Goal: Information Seeking & Learning: Learn about a topic

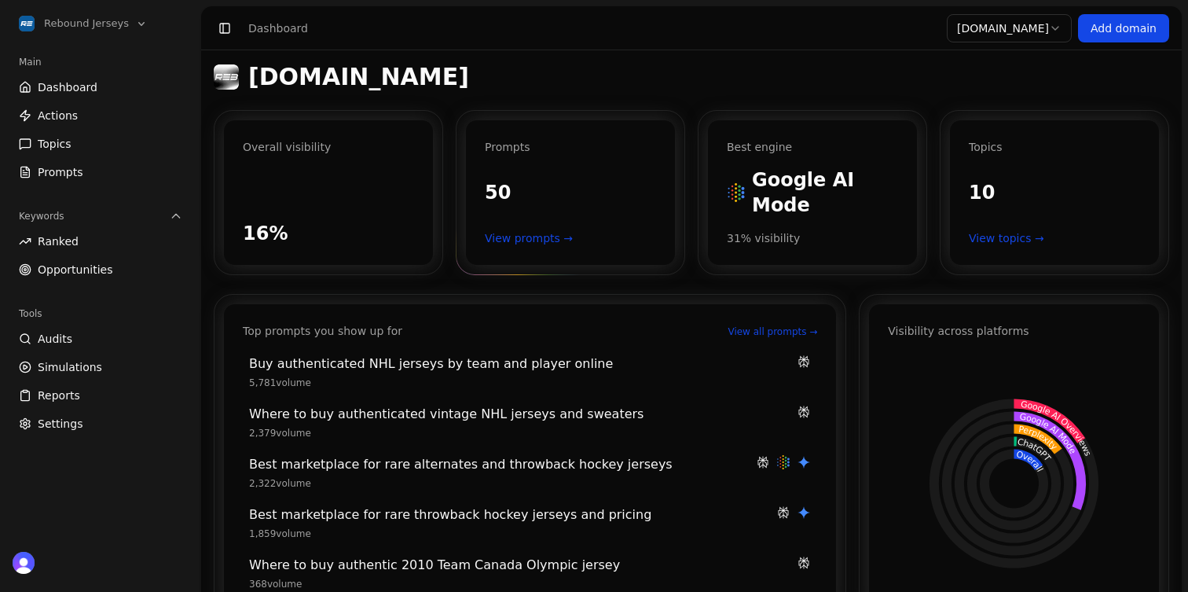
click at [546, 230] on link "View prompts →" at bounding box center [570, 238] width 171 height 16
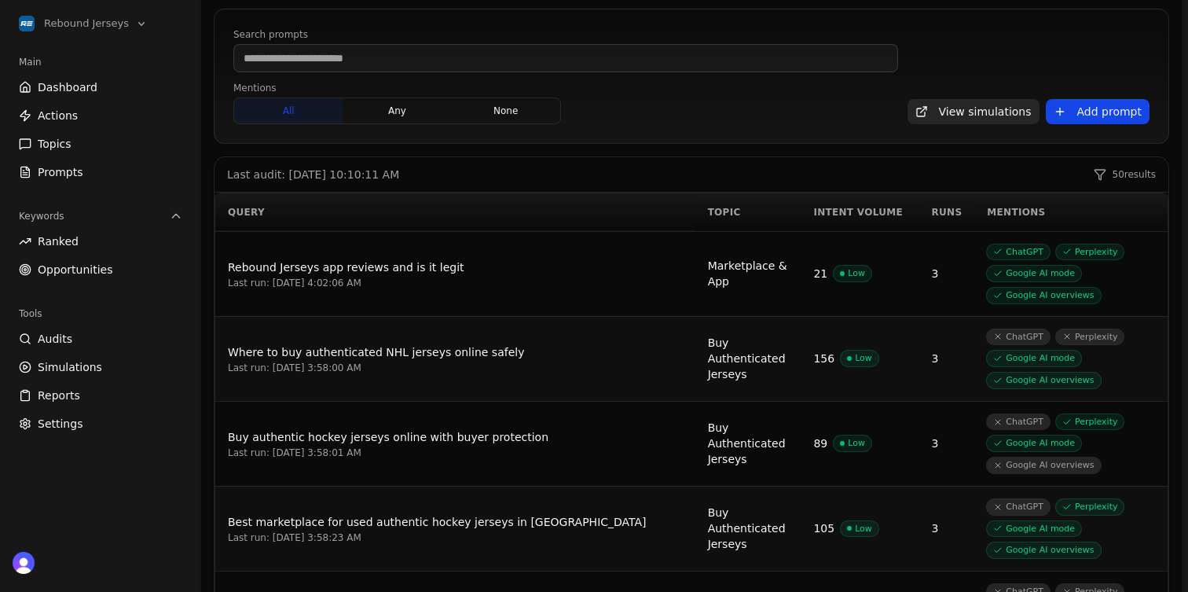
scroll to position [128, 0]
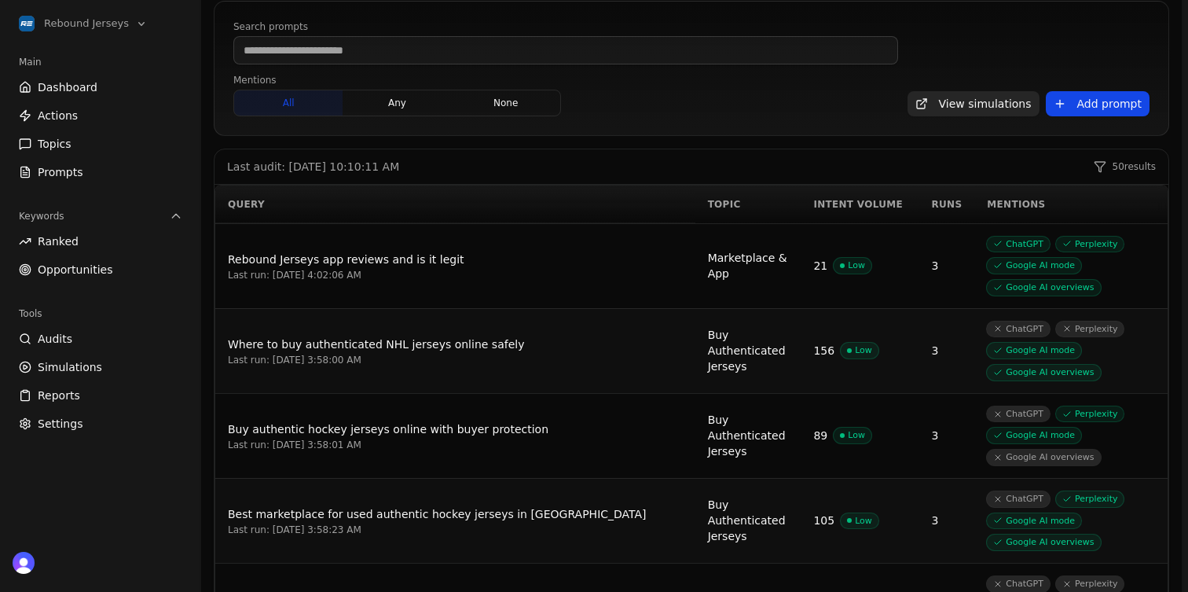
click at [153, 88] on link "Dashboard" at bounding box center [101, 87] width 176 height 25
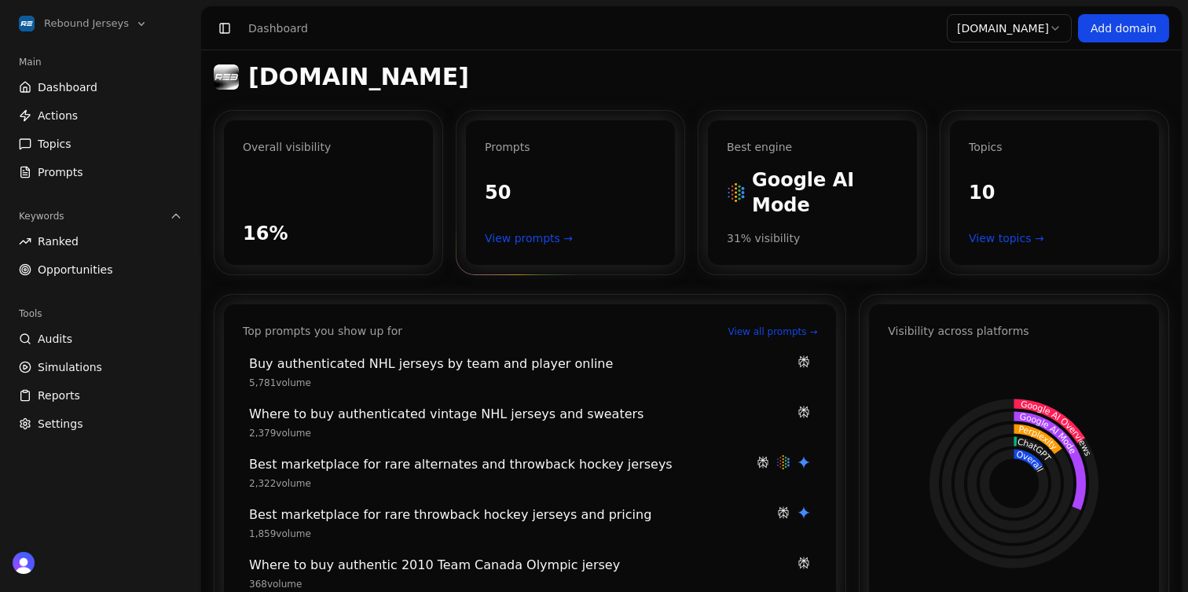
click at [526, 230] on link "View prompts →" at bounding box center [570, 238] width 171 height 16
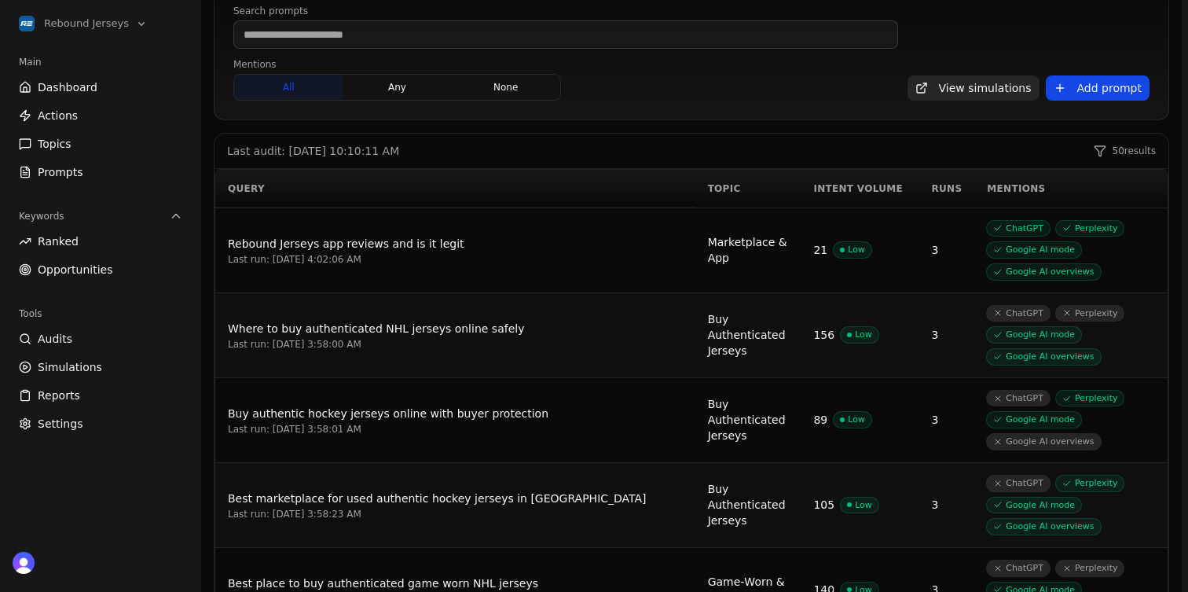
scroll to position [149, 0]
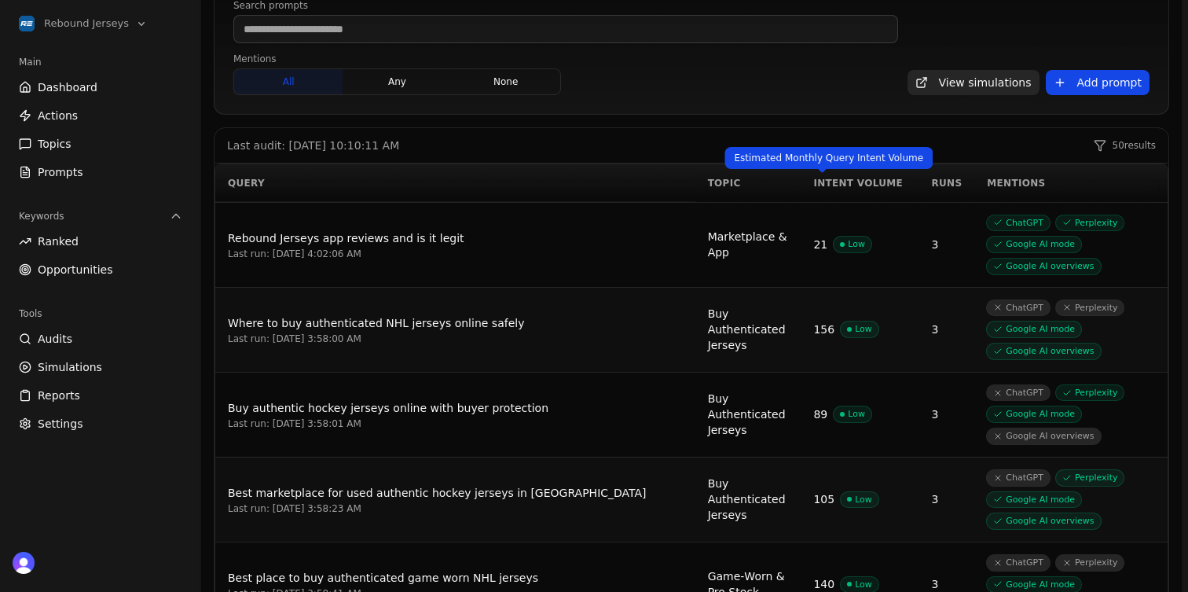
click at [827, 183] on div "Intent Volume" at bounding box center [859, 183] width 93 height 13
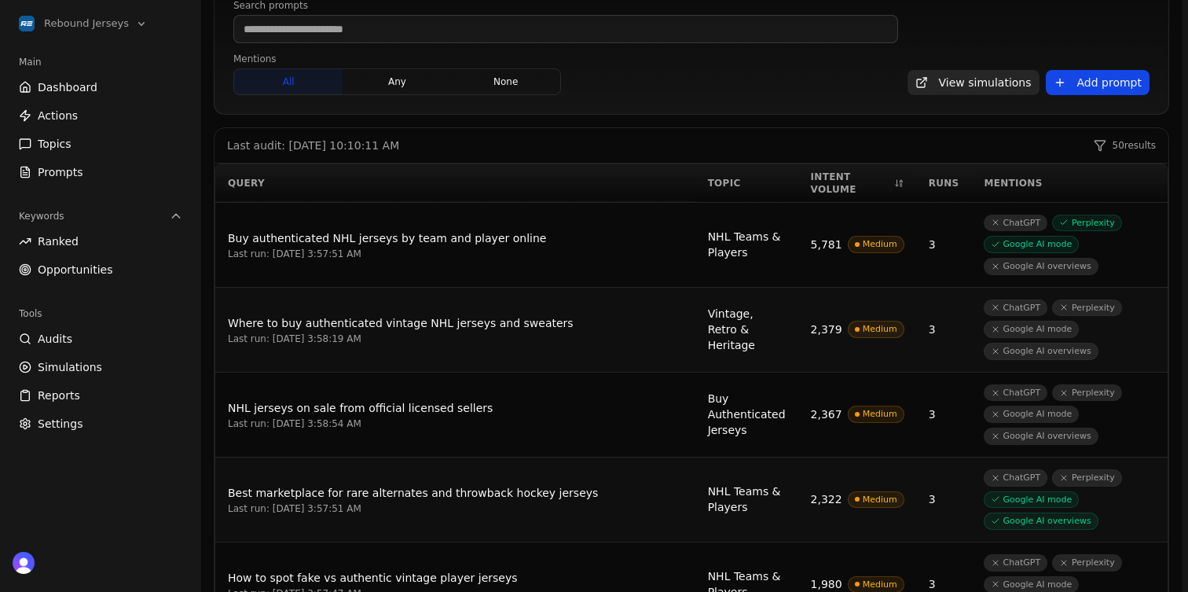
click at [454, 229] on div "Buy authenticated NHL jerseys by team and player online" at bounding box center [455, 238] width 455 height 19
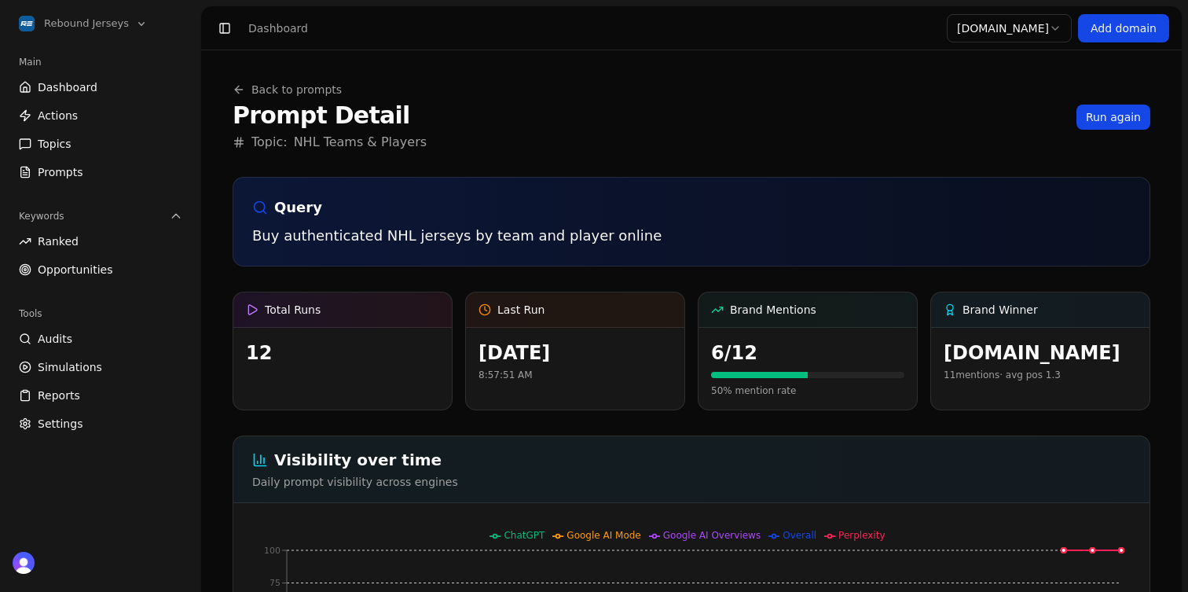
click at [79, 120] on link "Actions" at bounding box center [101, 115] width 176 height 25
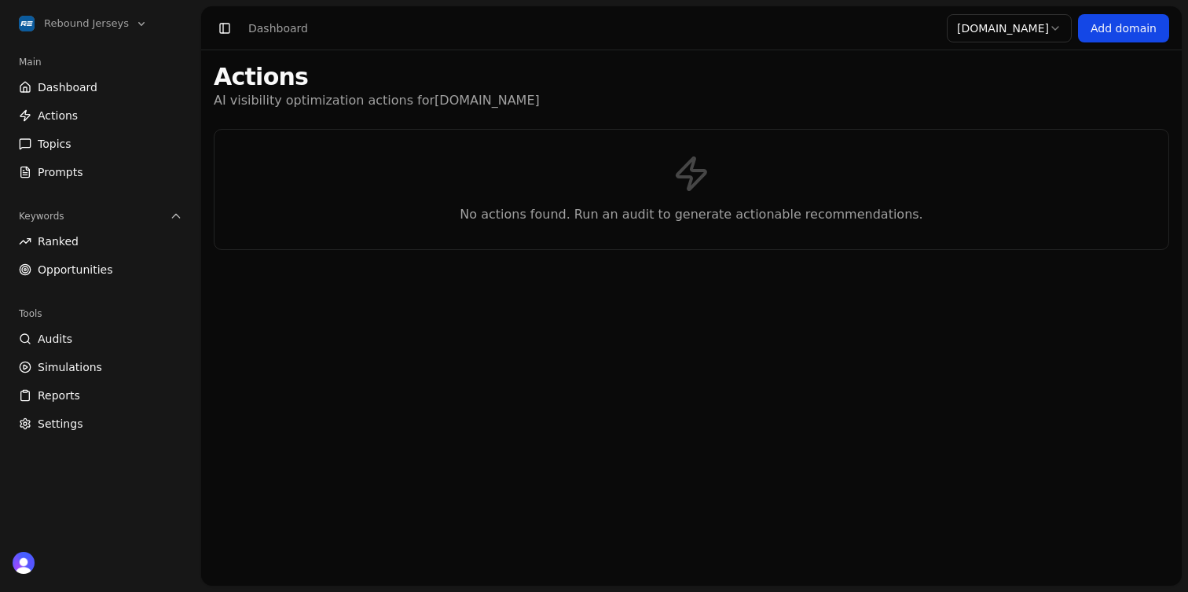
click at [110, 145] on link "Topics" at bounding box center [101, 143] width 176 height 25
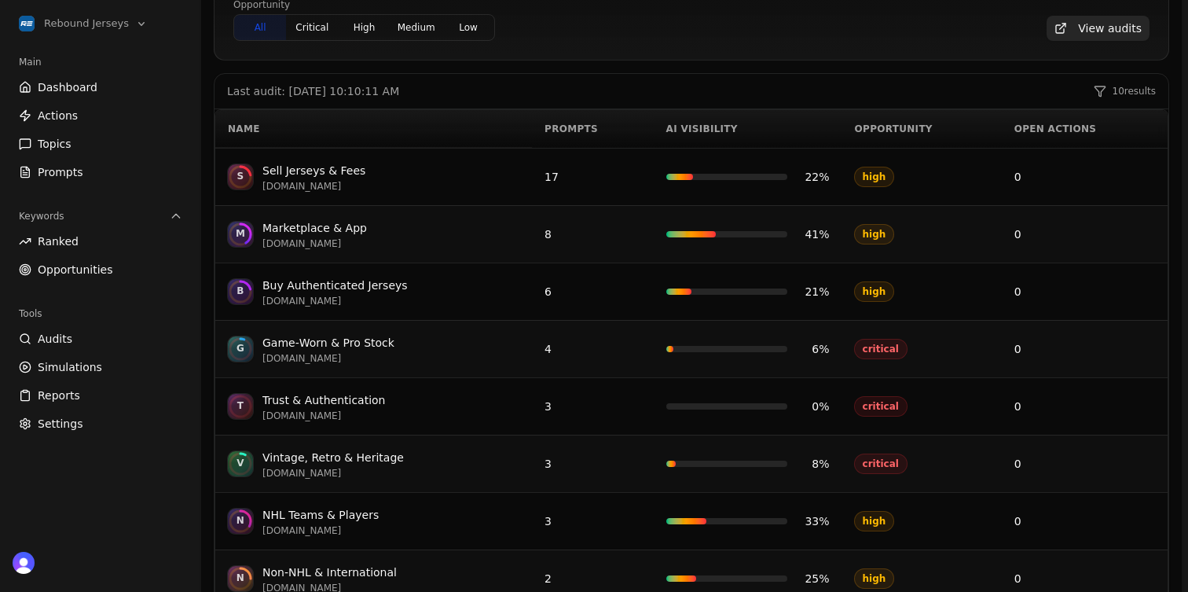
scroll to position [223, 0]
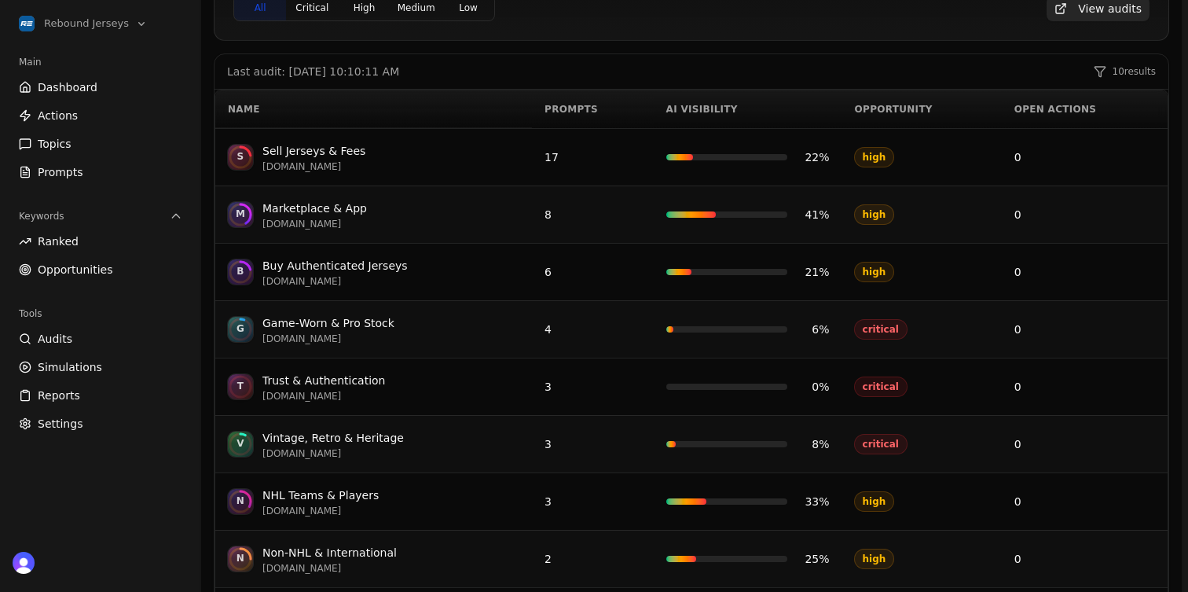
click at [43, 168] on span "Prompts" at bounding box center [61, 172] width 46 height 16
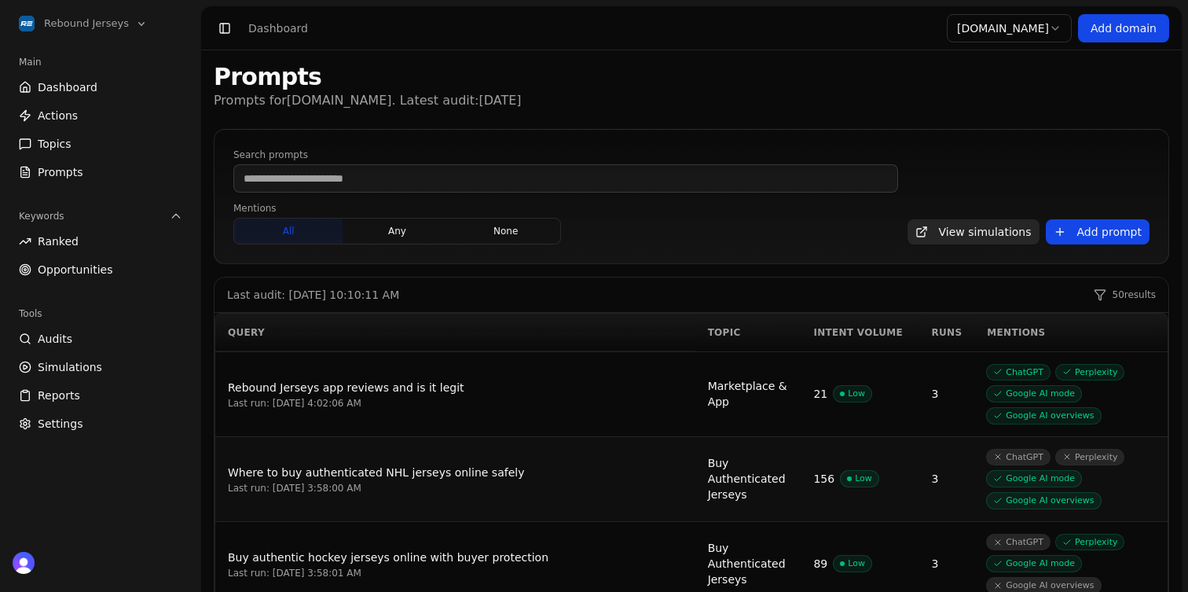
click at [132, 273] on link "Opportunities" at bounding box center [101, 269] width 176 height 25
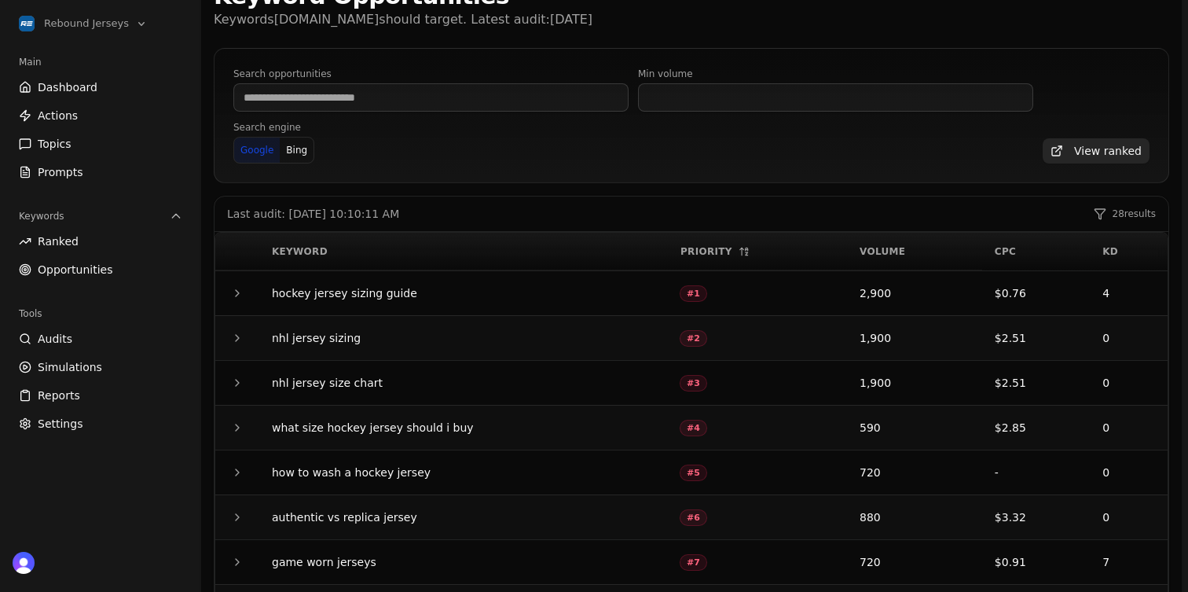
scroll to position [82, 0]
click at [235, 293] on icon "button" at bounding box center [237, 292] width 13 height 13
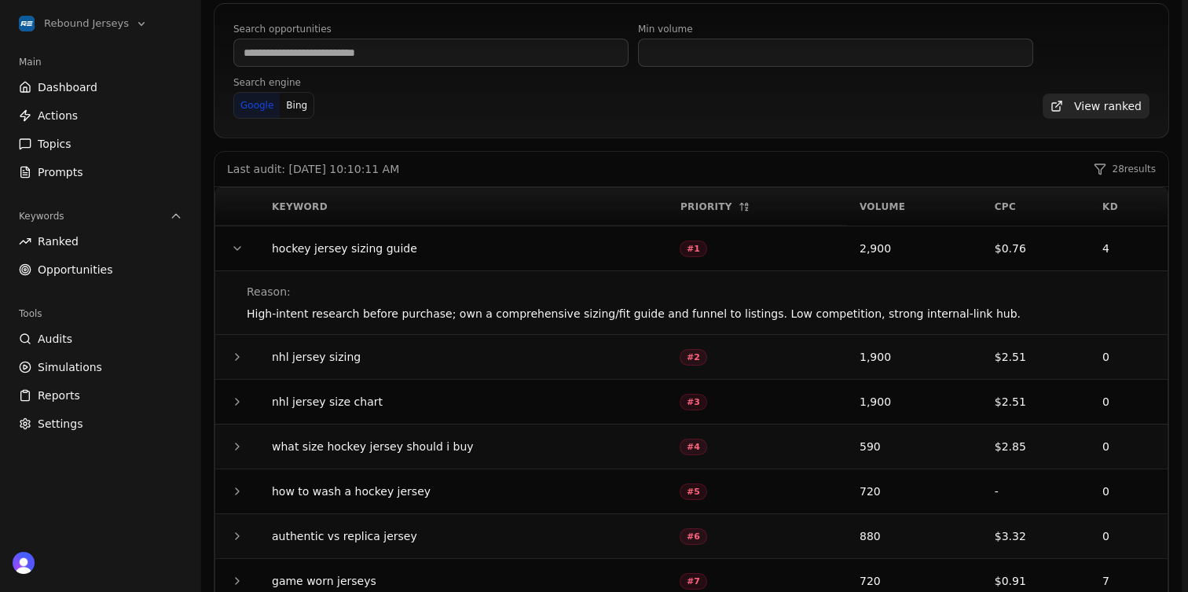
scroll to position [112, 0]
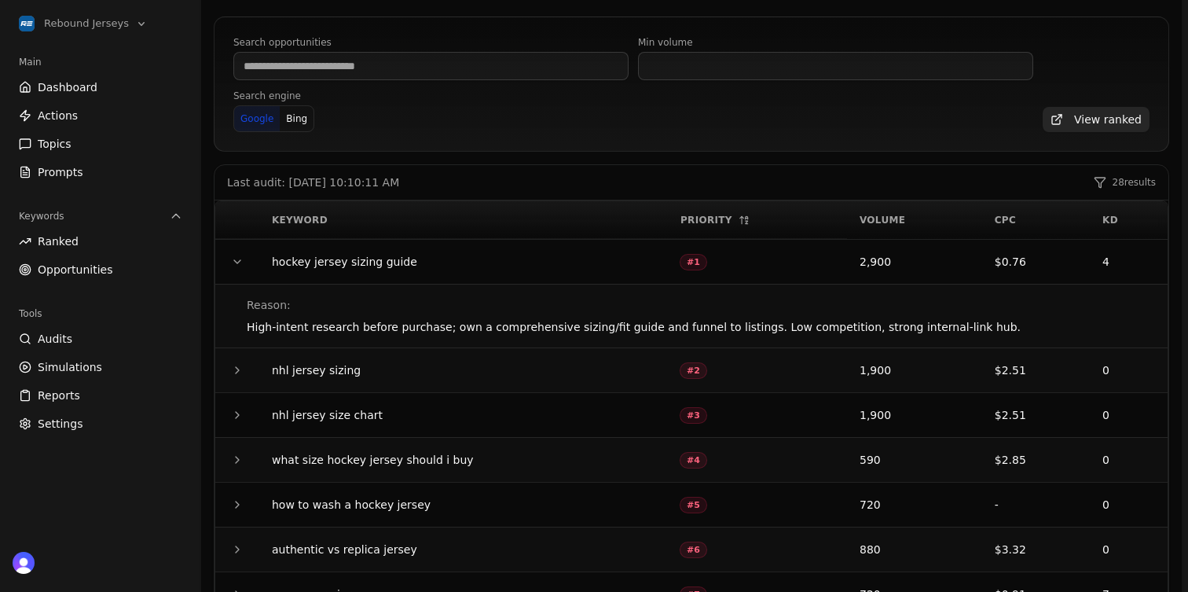
click at [83, 400] on link "Reports" at bounding box center [101, 395] width 176 height 25
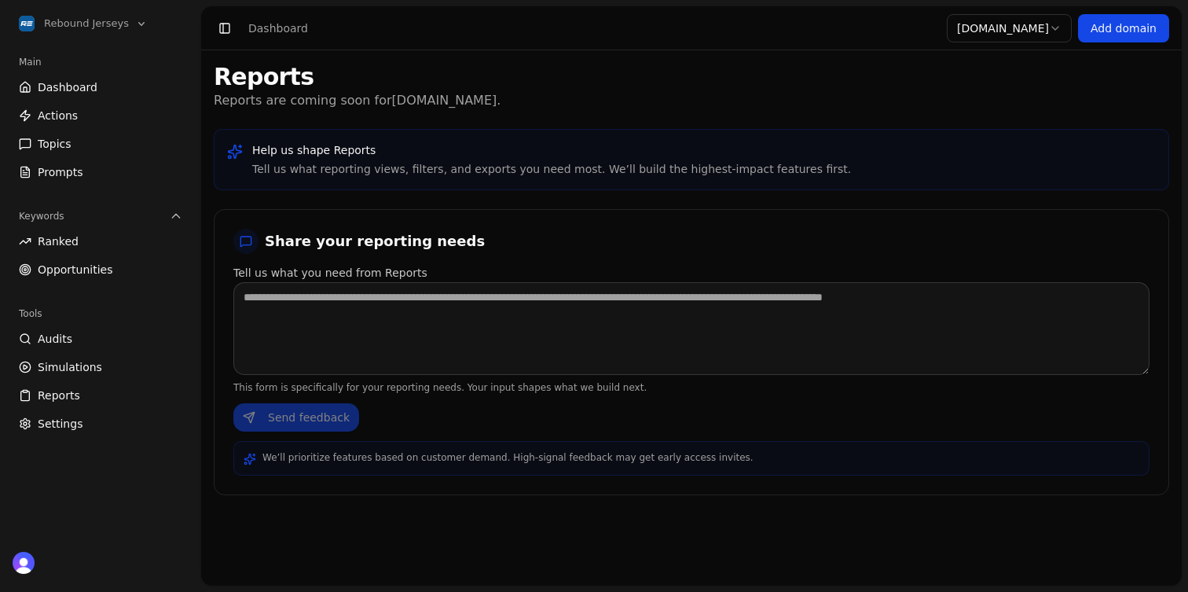
click at [103, 83] on link "Dashboard" at bounding box center [101, 87] width 176 height 25
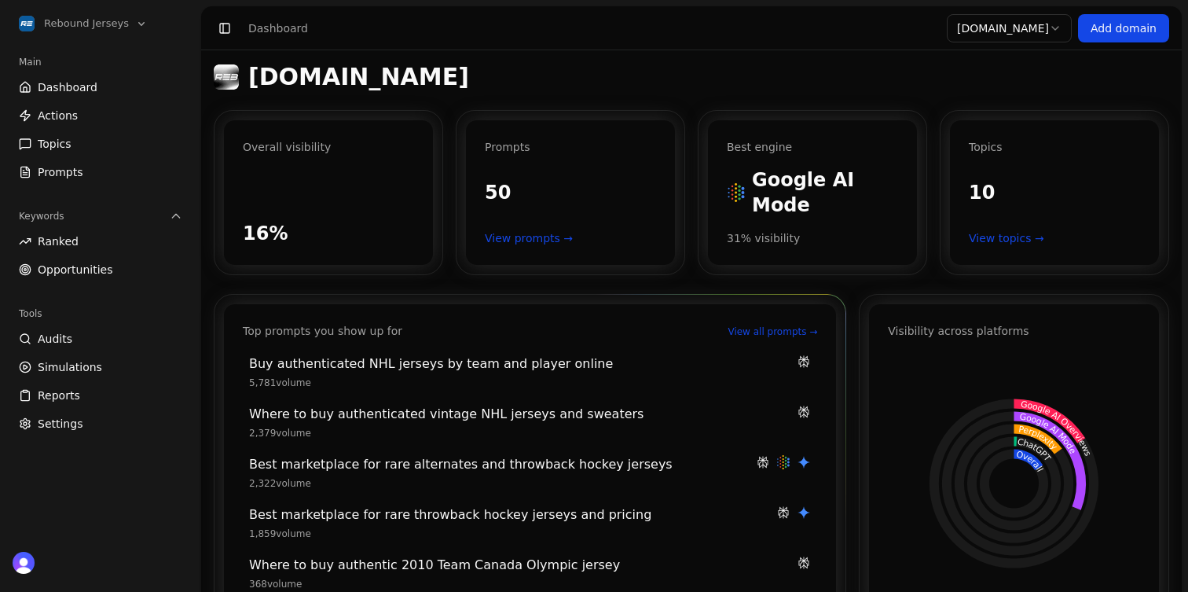
click at [760, 325] on link "View all prompts →" at bounding box center [773, 331] width 90 height 13
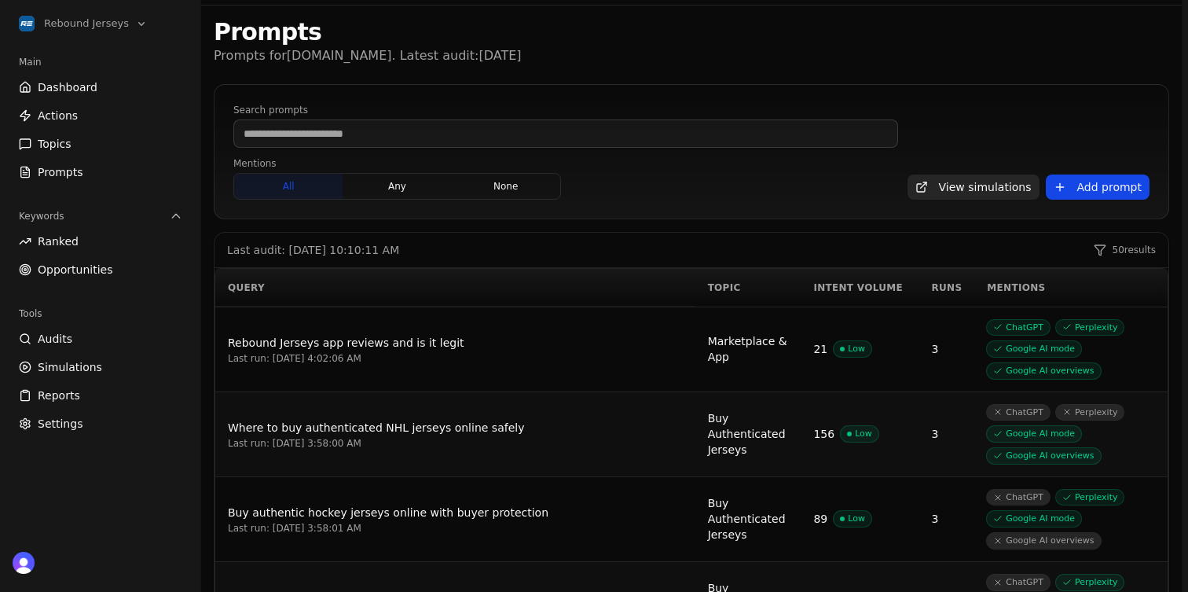
scroll to position [67, 0]
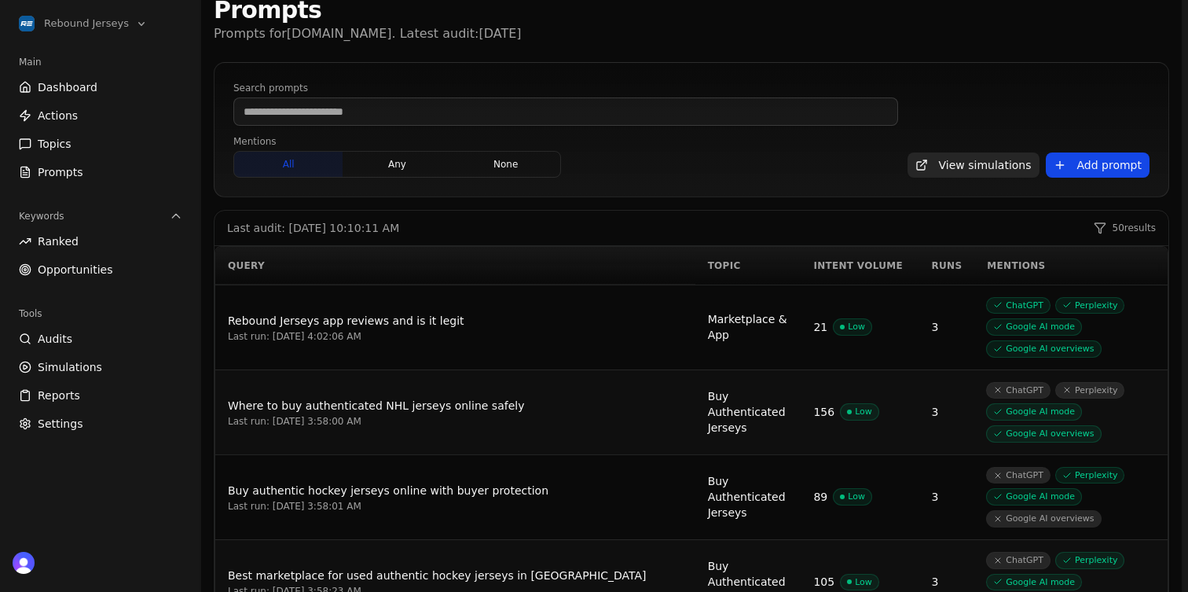
click at [319, 311] on div "Rebound Jerseys app reviews and is it legit" at bounding box center [455, 320] width 455 height 19
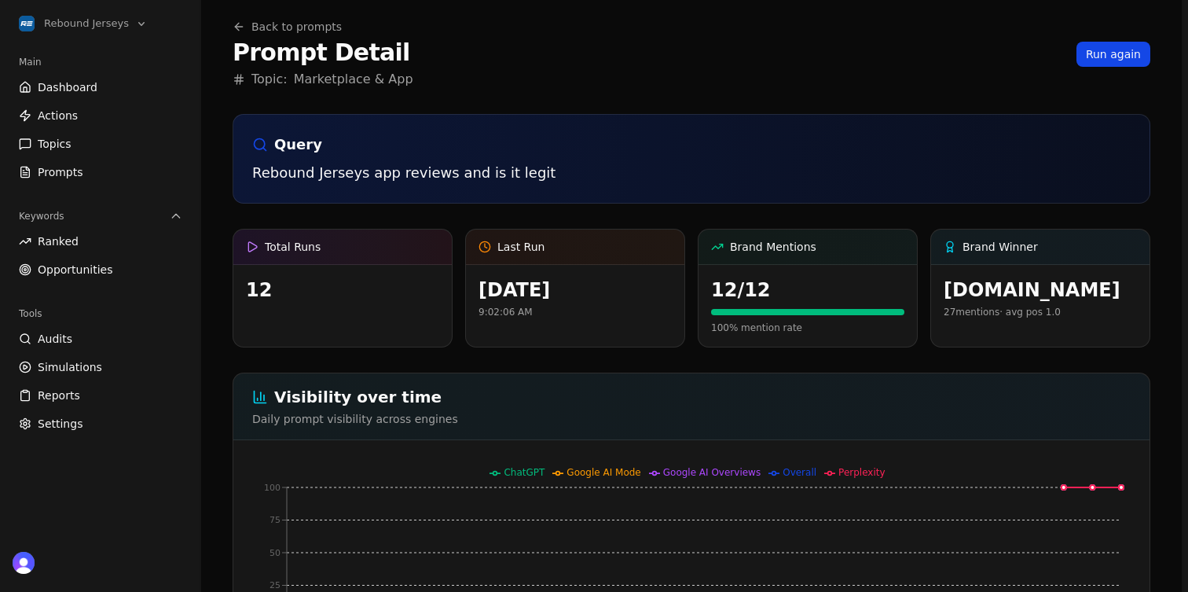
scroll to position [76, 0]
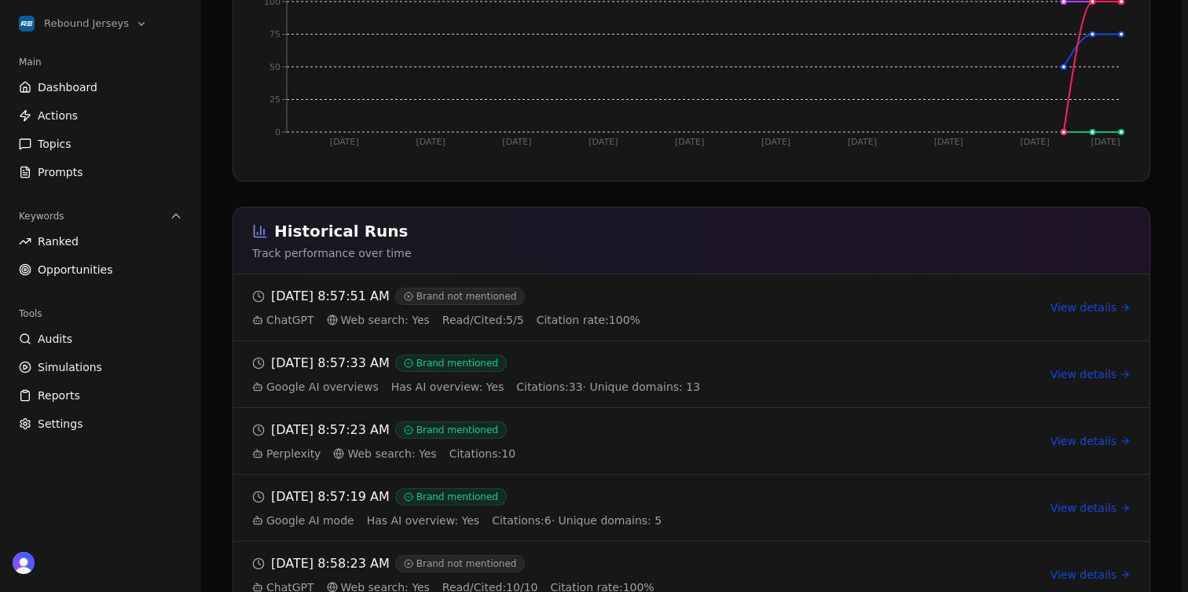
scroll to position [611, 0]
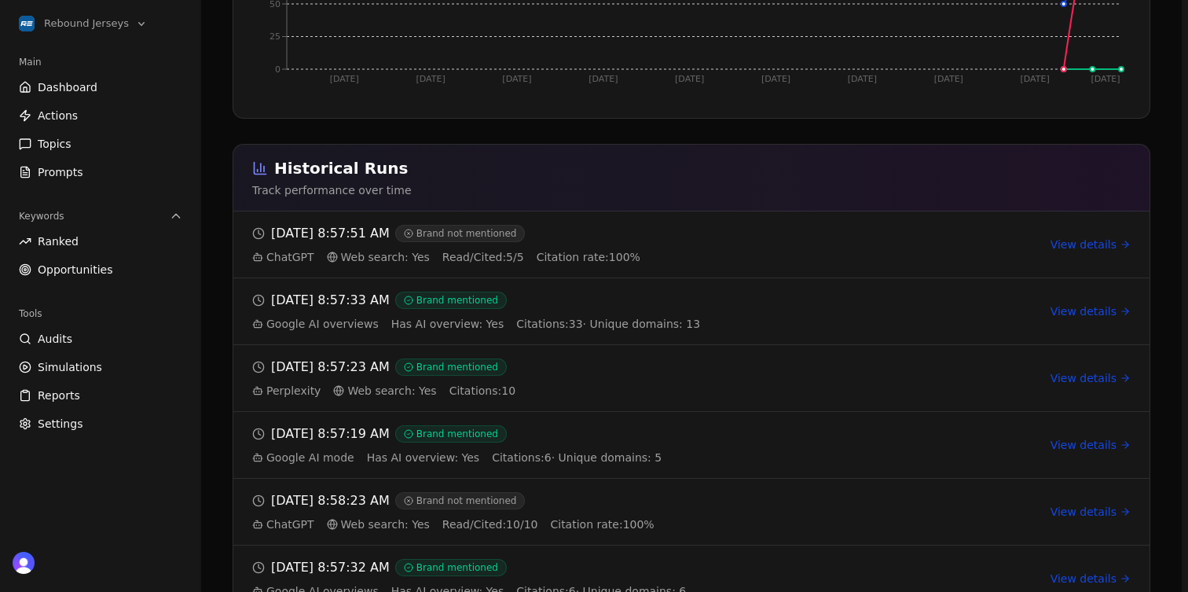
click at [1100, 246] on link "View details" at bounding box center [1091, 245] width 80 height 16
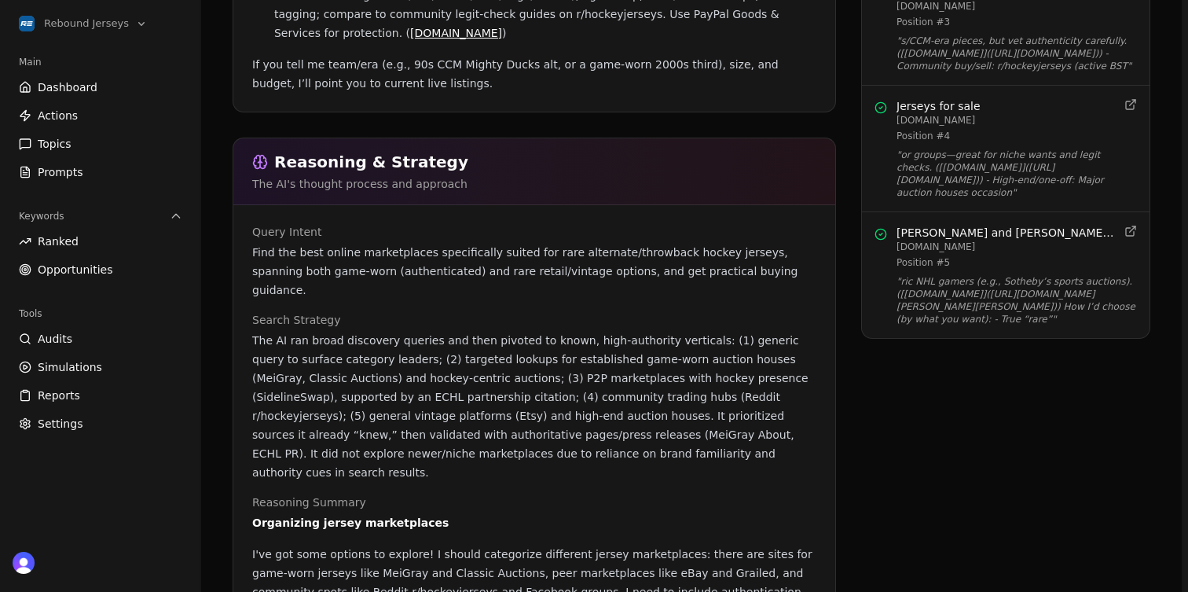
scroll to position [875, 0]
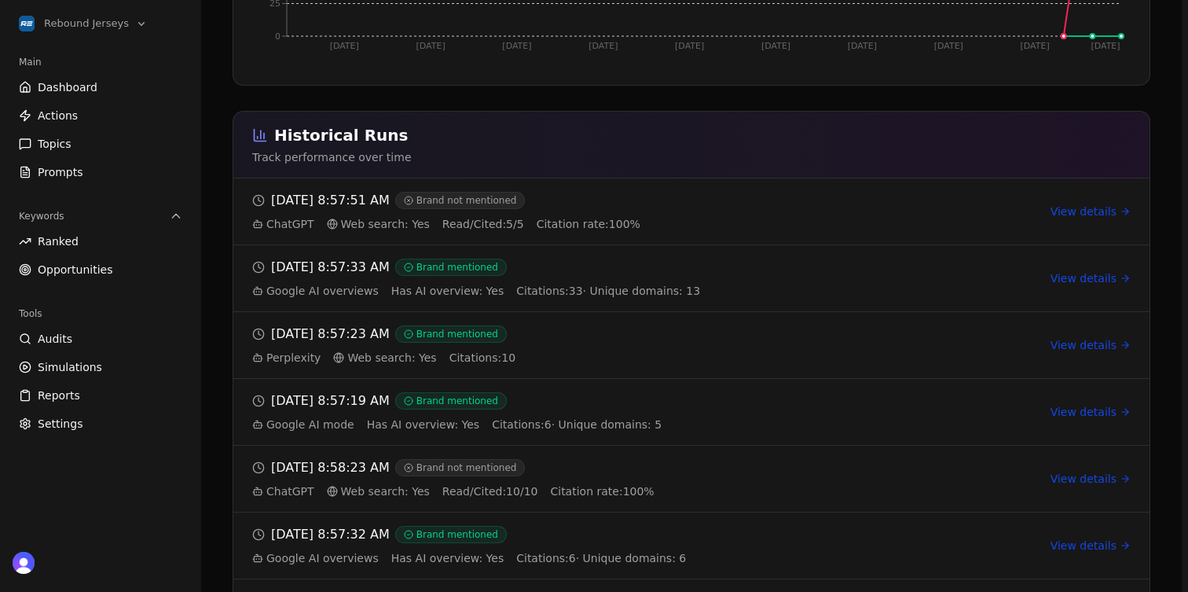
scroll to position [643, 0]
click at [1084, 277] on link "View details" at bounding box center [1091, 280] width 80 height 16
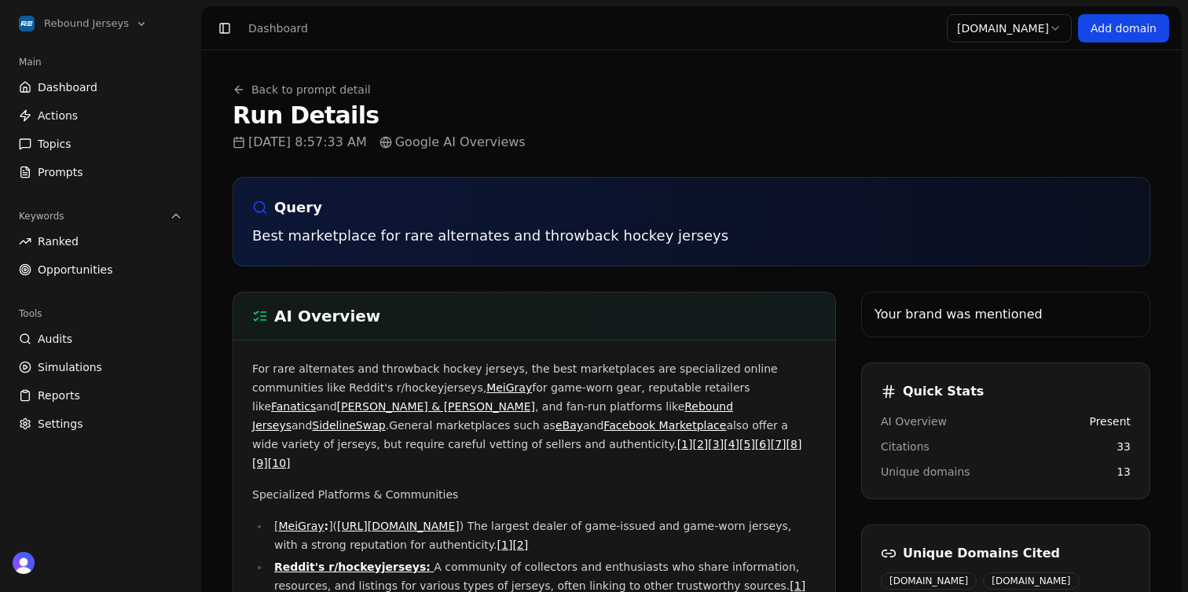
click at [300, 89] on link "Back to prompt detail" at bounding box center [302, 90] width 138 height 16
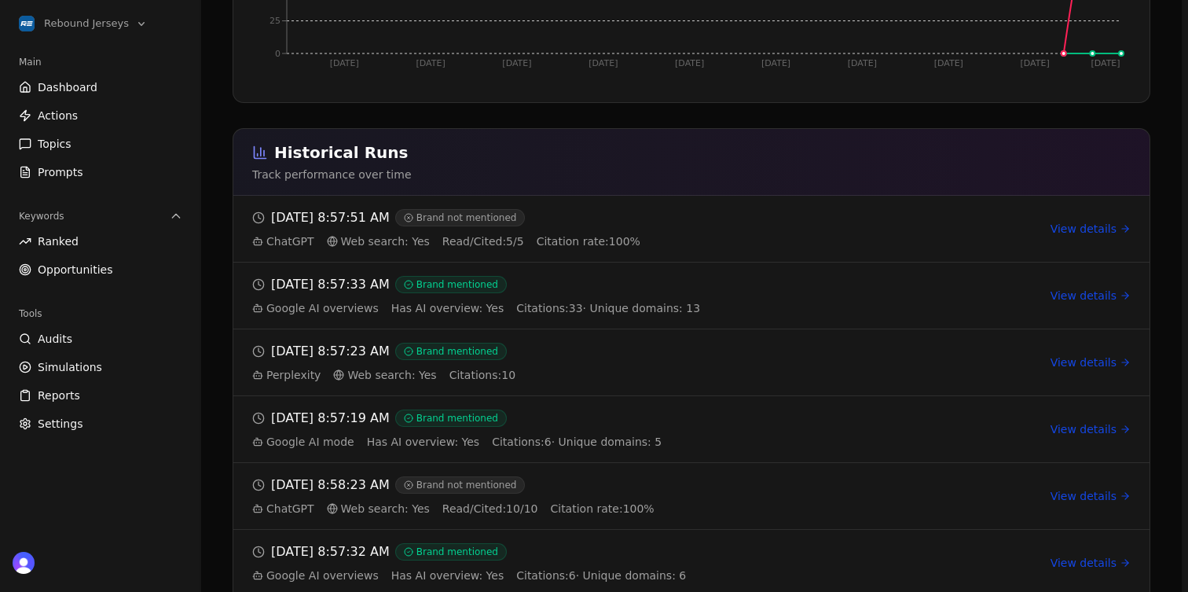
scroll to position [629, 0]
click at [1126, 225] on icon at bounding box center [1125, 227] width 11 height 11
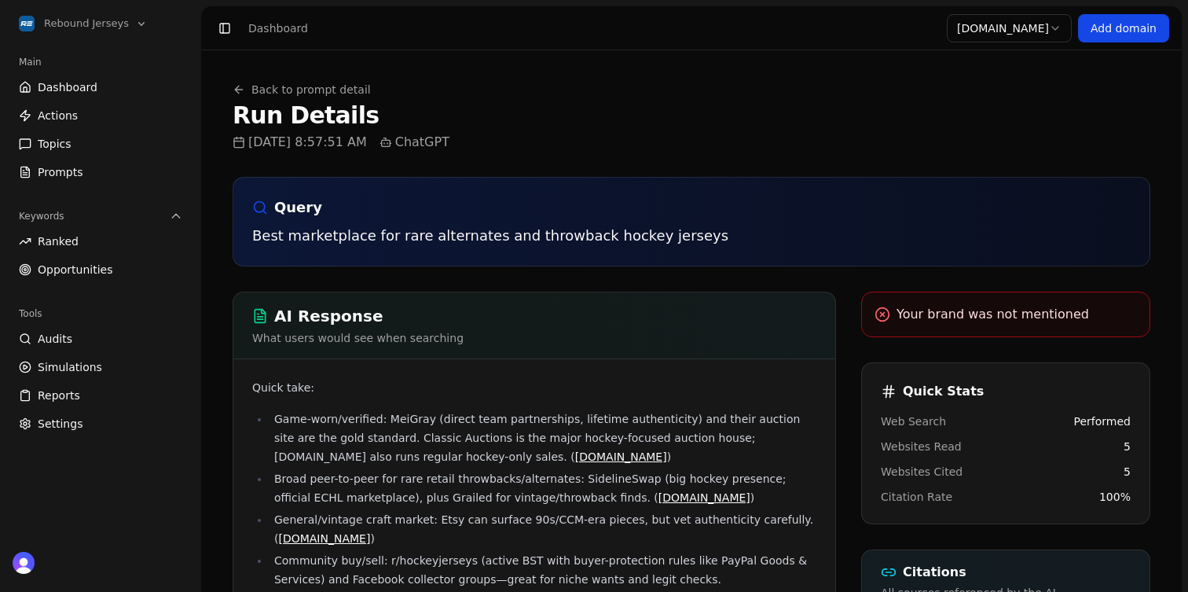
click at [285, 89] on link "Back to prompt detail" at bounding box center [302, 90] width 138 height 16
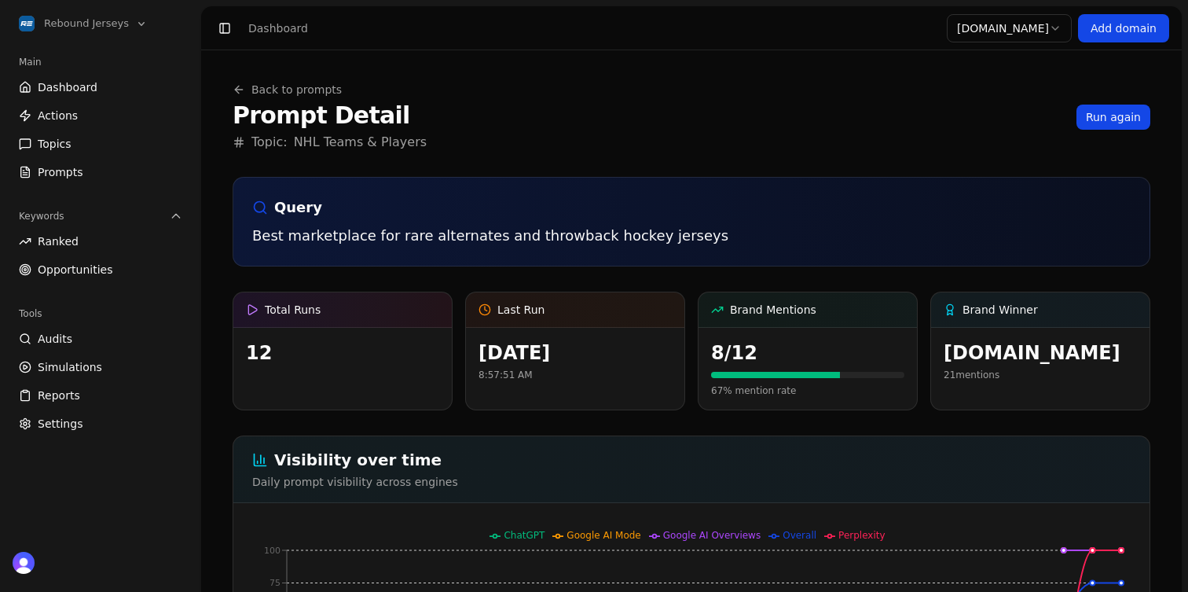
click at [285, 89] on link "Back to prompts" at bounding box center [287, 90] width 109 height 16
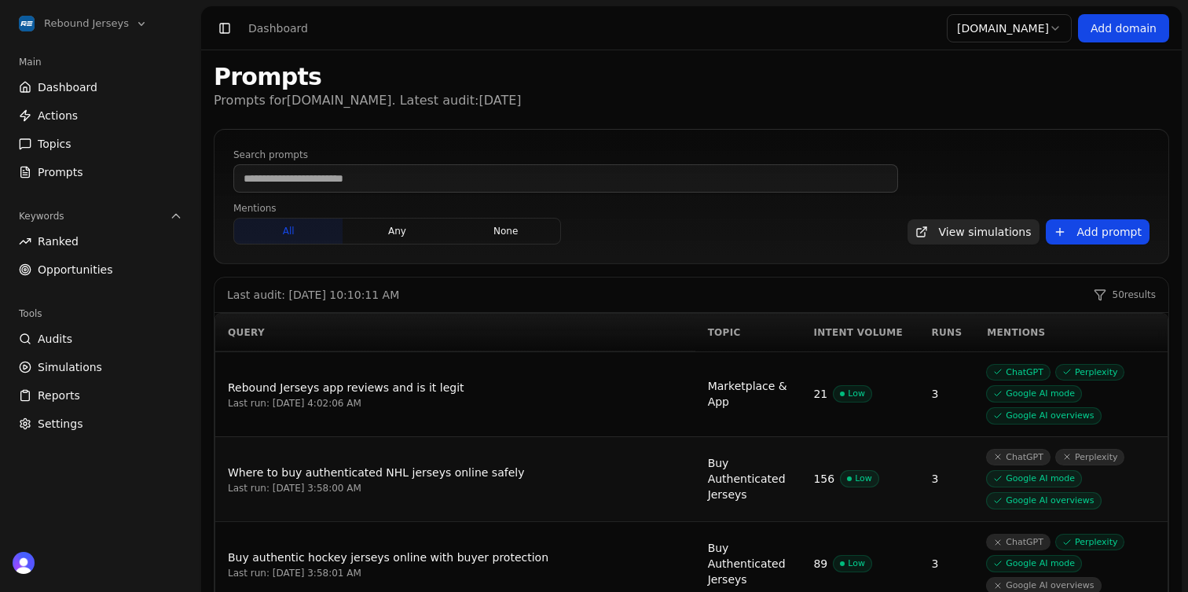
click at [418, 232] on button "any" at bounding box center [397, 230] width 108 height 25
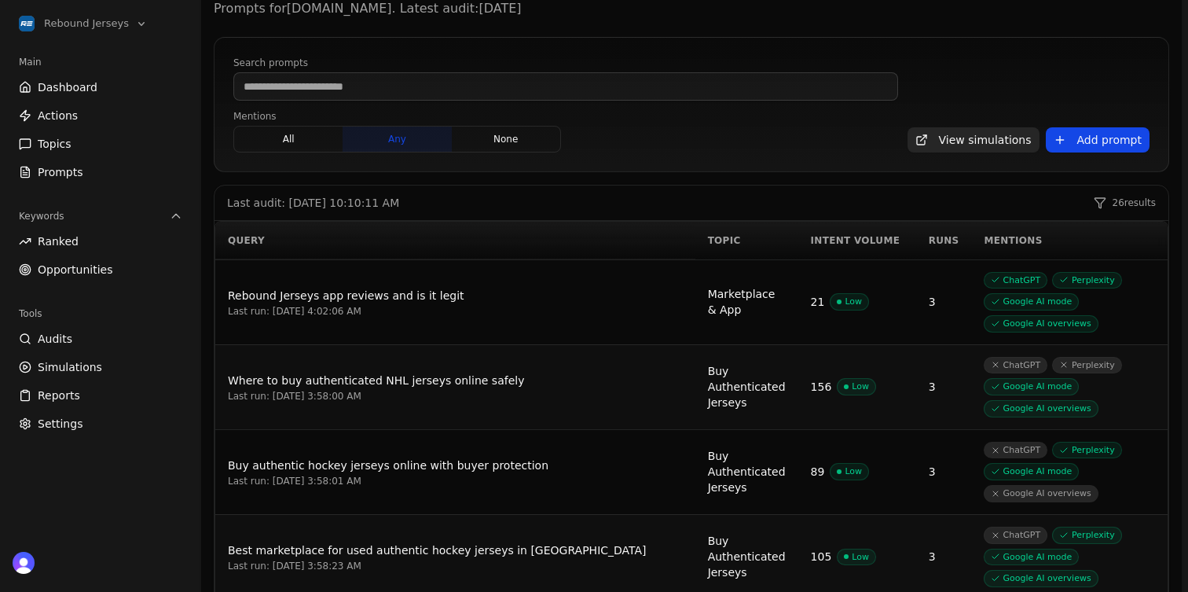
scroll to position [100, 0]
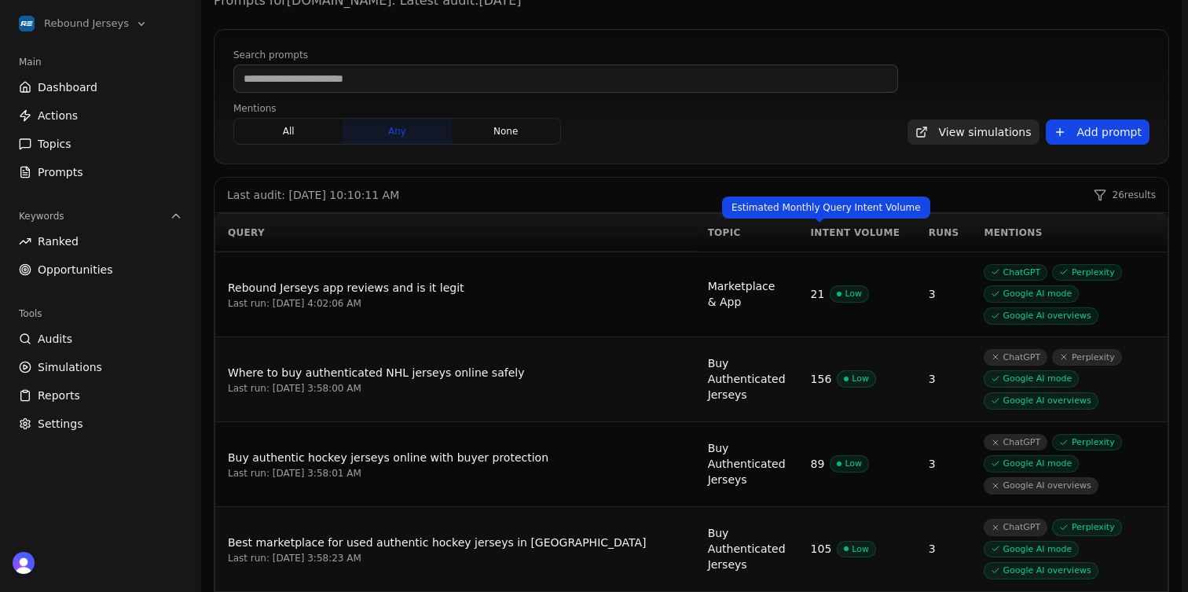
click at [823, 236] on div "Intent Volume" at bounding box center [857, 232] width 93 height 13
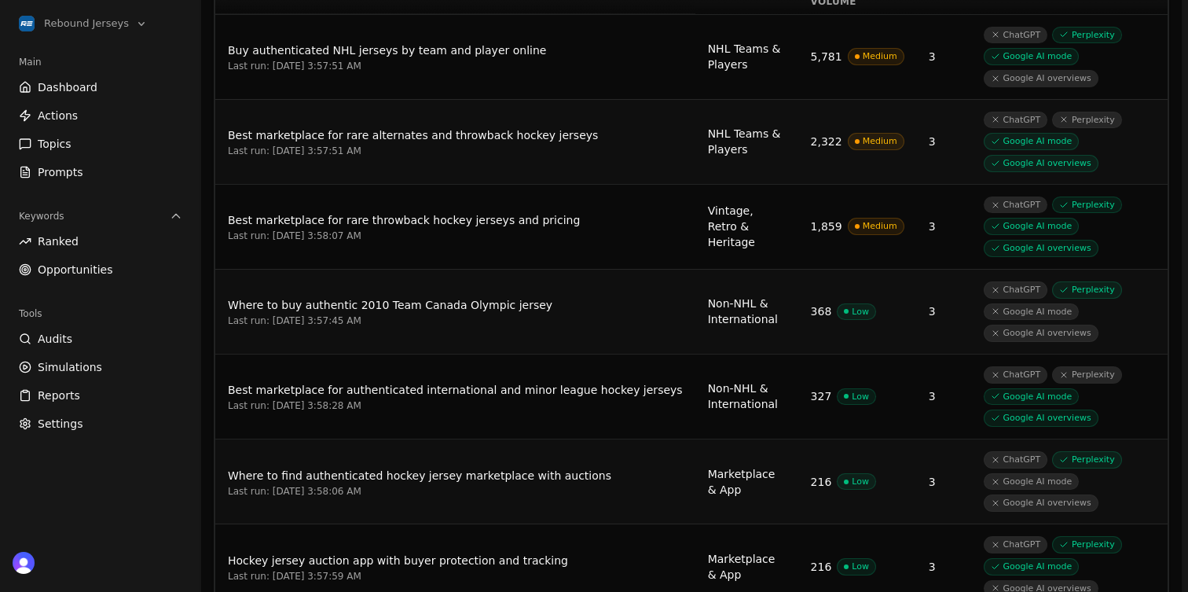
scroll to position [352, 0]
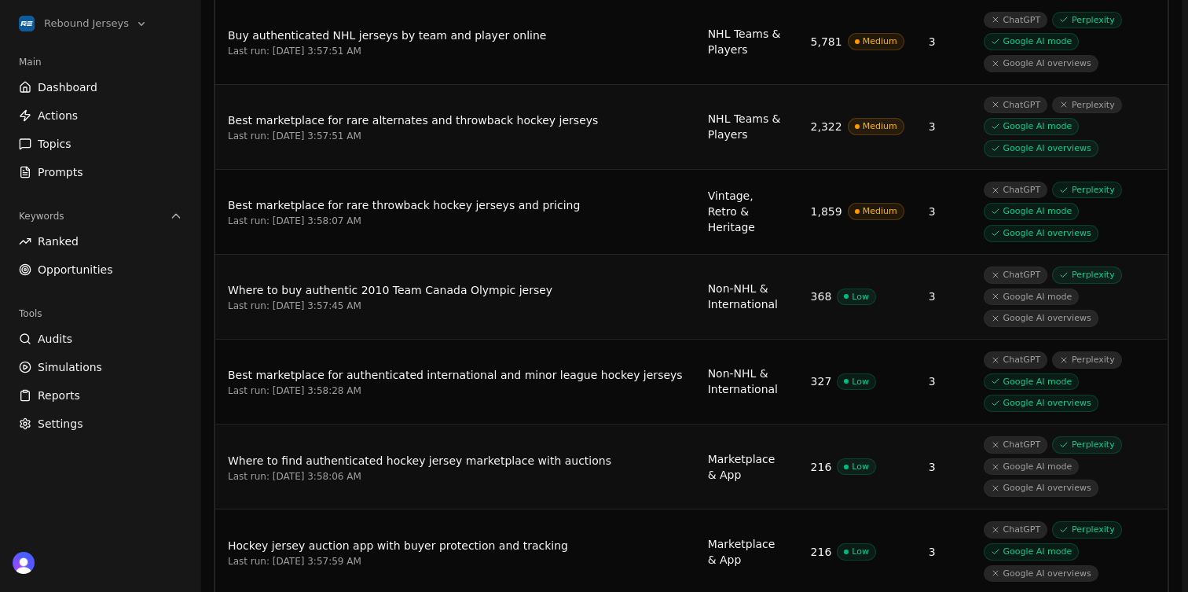
click at [479, 365] on div "Best marketplace for authenticated international and minor league hockey jerseys" at bounding box center [455, 374] width 455 height 19
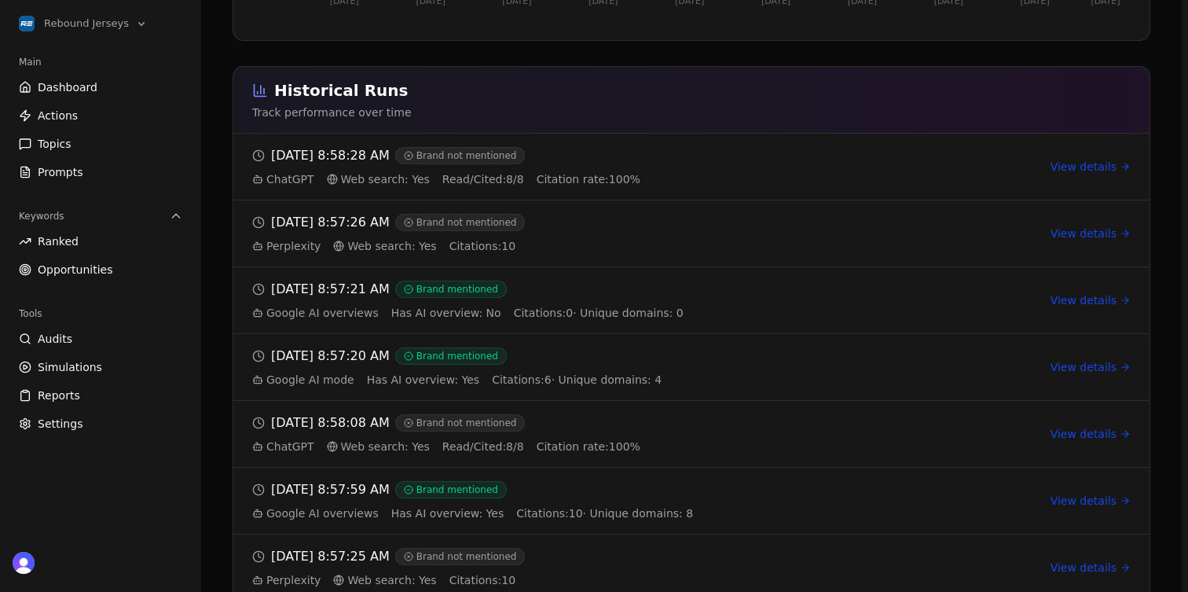
scroll to position [698, 0]
